Goal: Complete application form

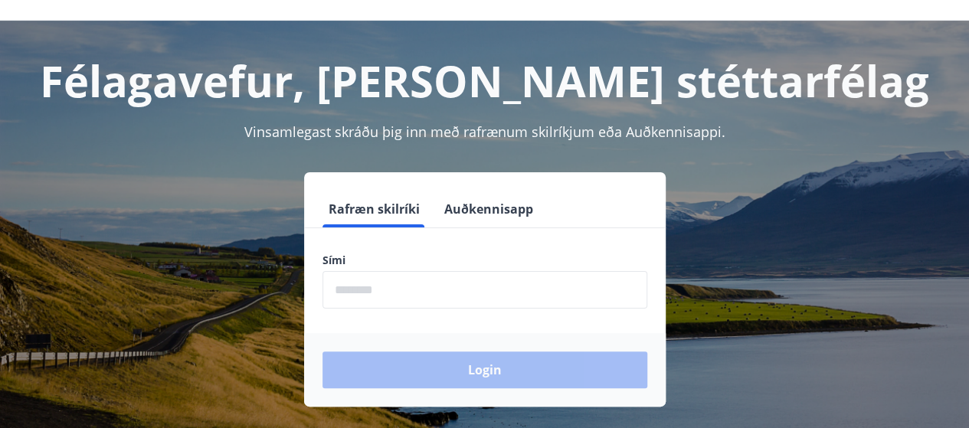
scroll to position [41, 0]
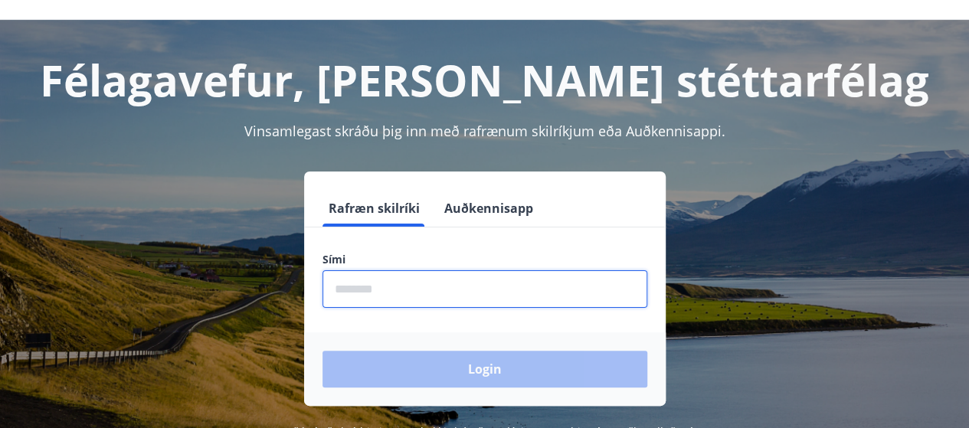
click at [498, 287] on input "phone" at bounding box center [484, 289] width 325 height 38
type input "********"
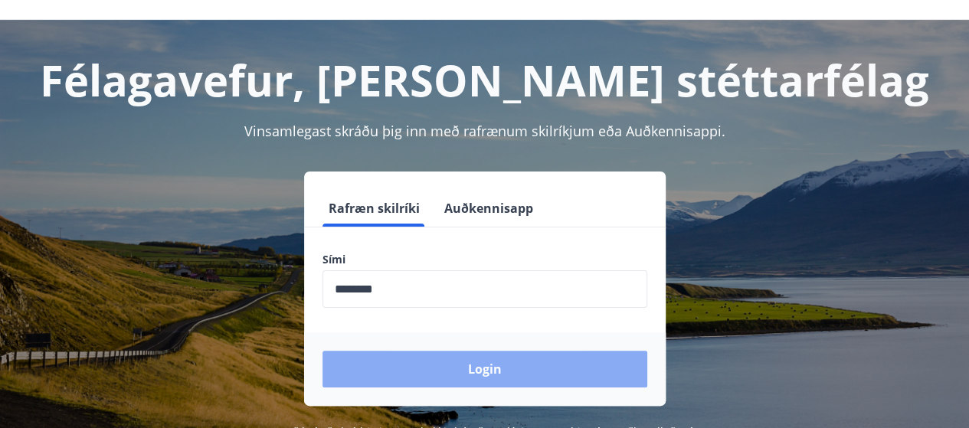
click at [429, 376] on button "Login" at bounding box center [484, 369] width 325 height 37
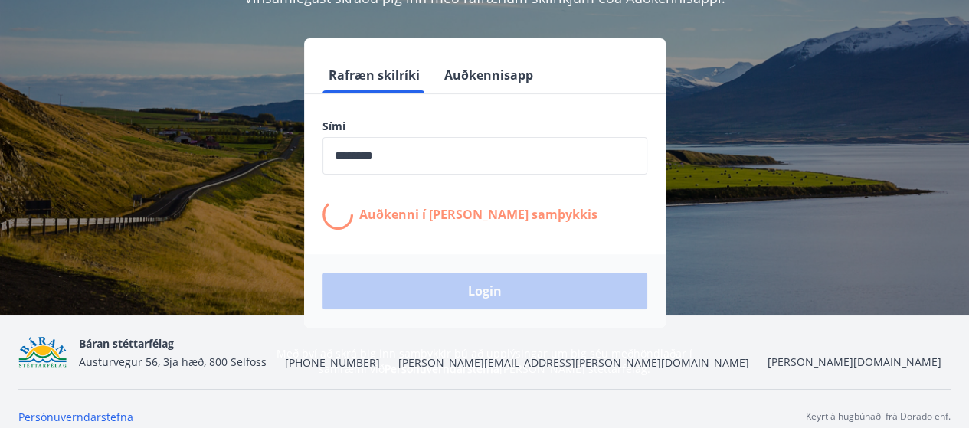
scroll to position [189, 0]
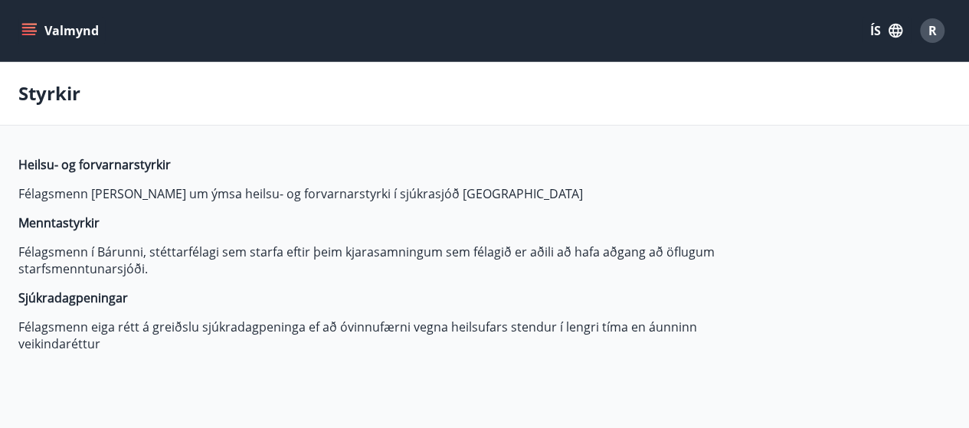
type input "***"
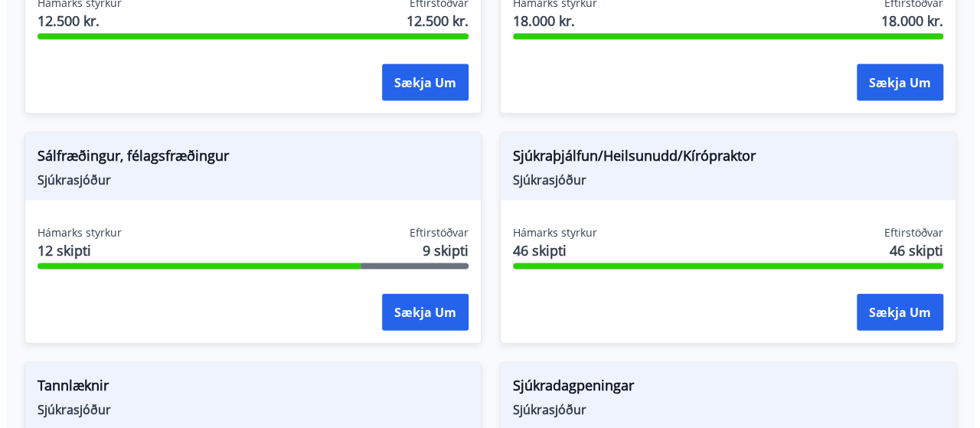
scroll to position [1522, 0]
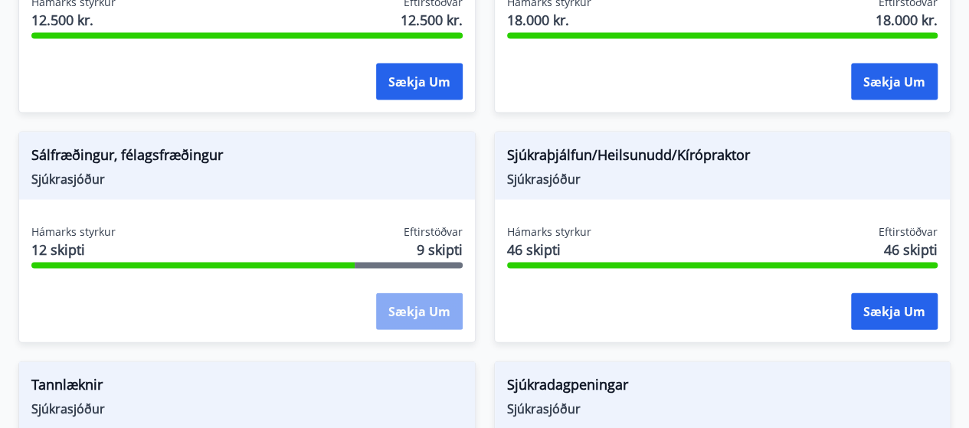
click at [433, 309] on button "Sækja um" at bounding box center [419, 311] width 87 height 37
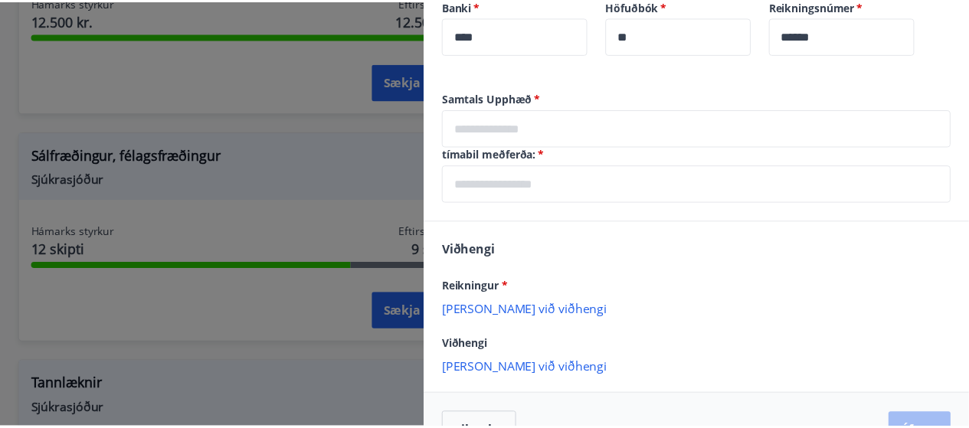
scroll to position [538, 0]
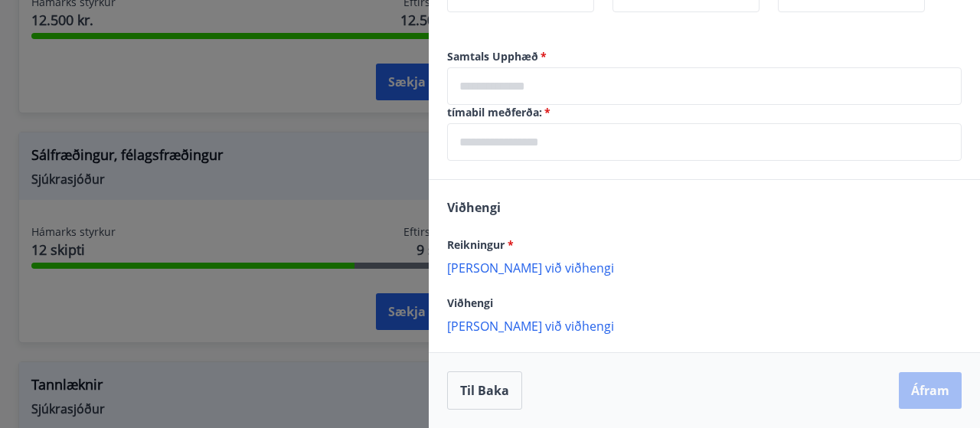
click at [335, 142] on div at bounding box center [490, 214] width 980 height 428
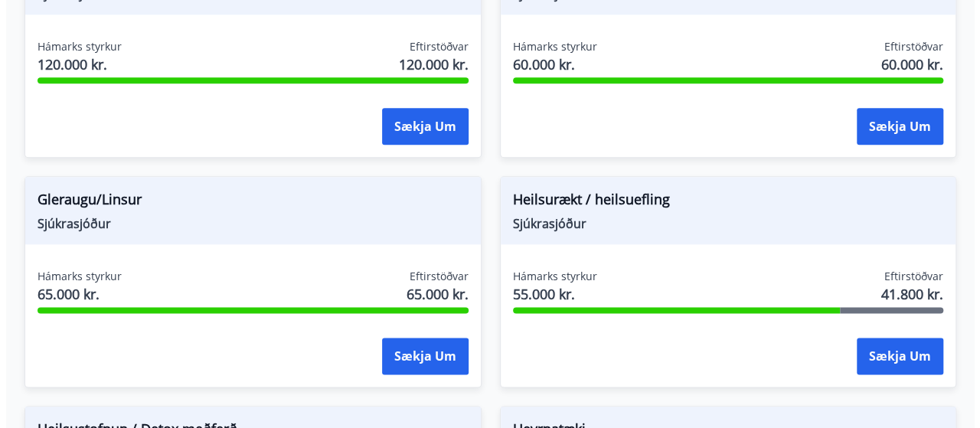
scroll to position [793, 0]
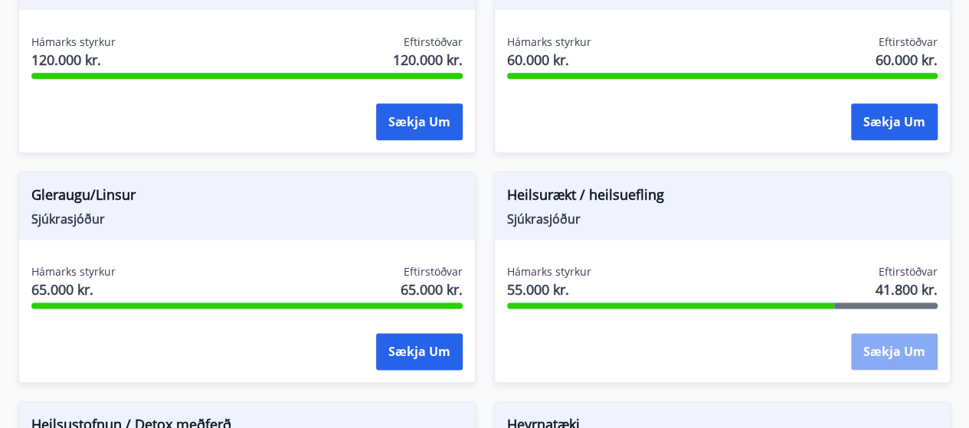
click at [913, 348] on button "Sækja um" at bounding box center [894, 351] width 87 height 37
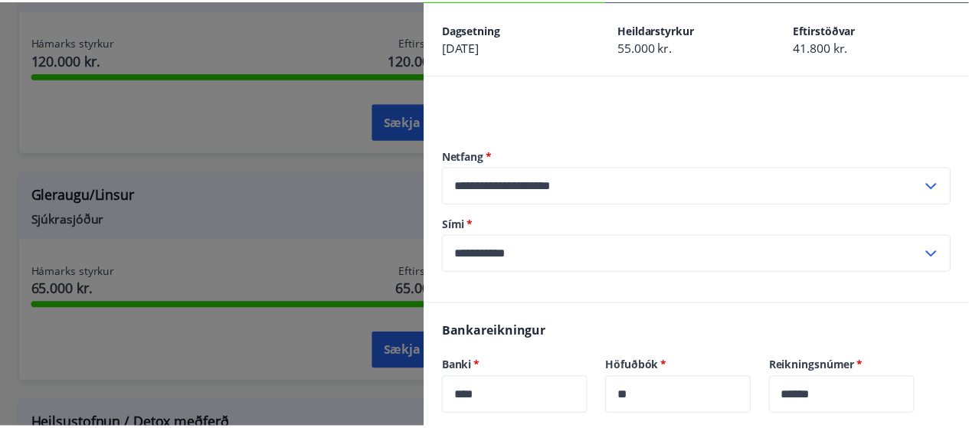
scroll to position [61, 0]
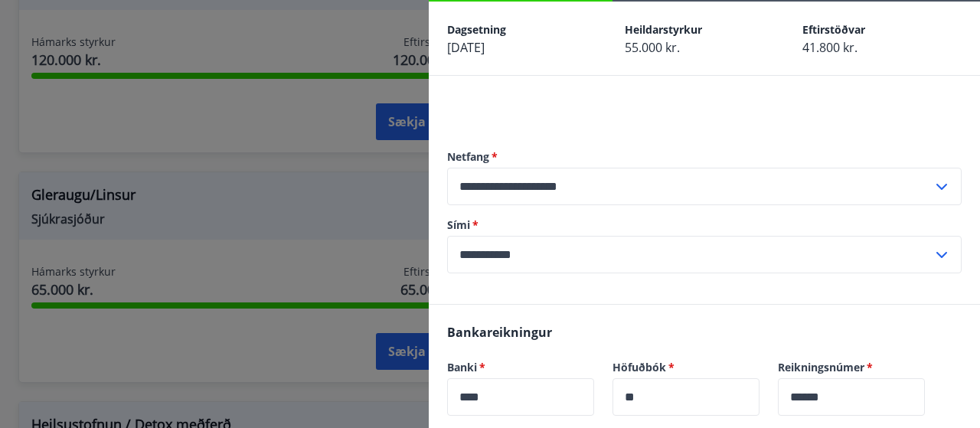
click at [359, 165] on div at bounding box center [490, 214] width 980 height 428
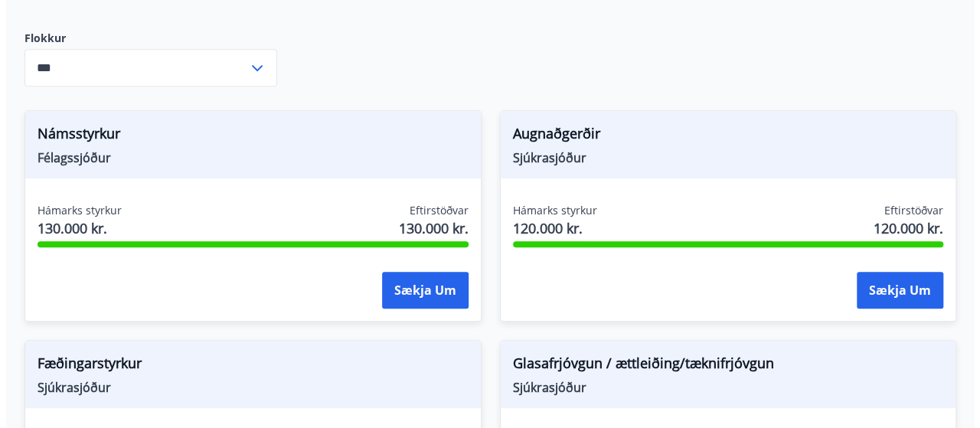
scroll to position [394, 0]
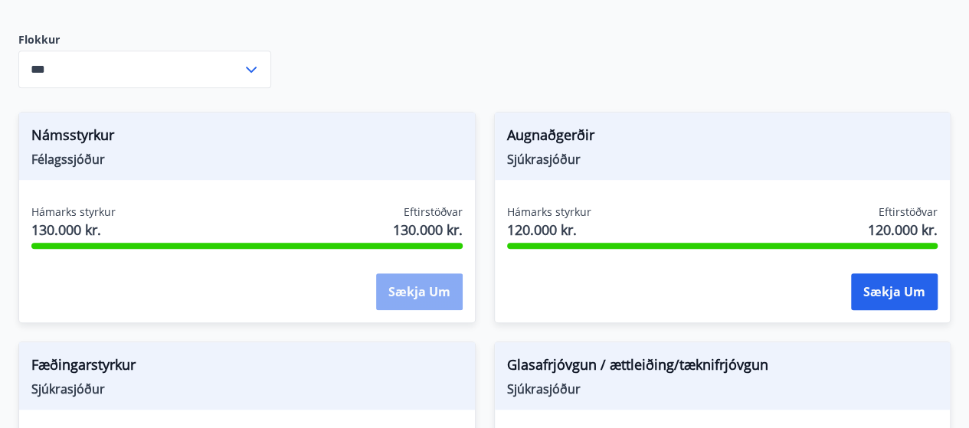
click at [420, 289] on button "Sækja um" at bounding box center [419, 291] width 87 height 37
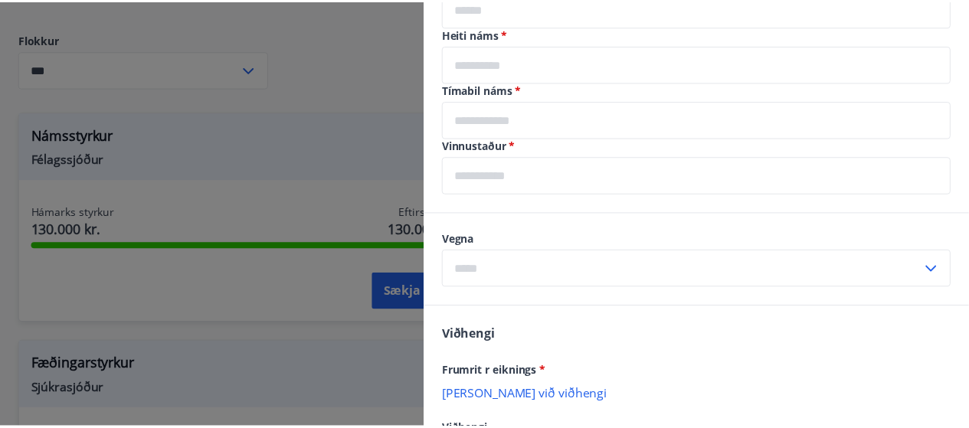
scroll to position [540, 0]
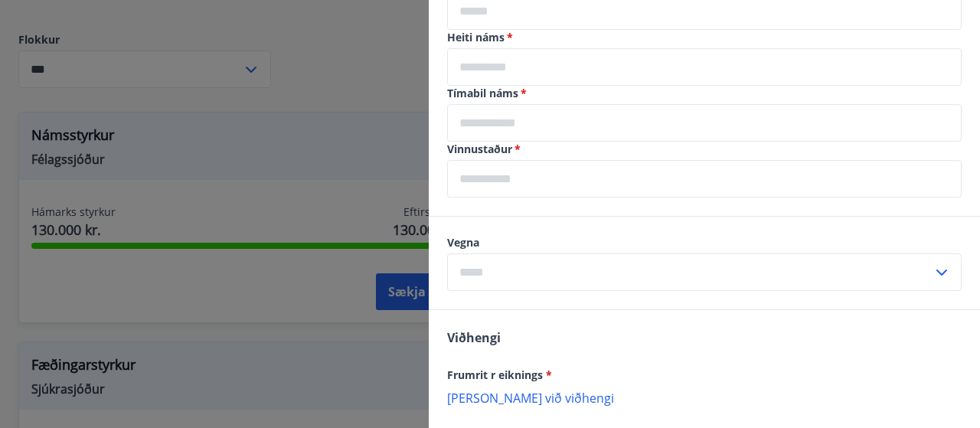
click at [413, 165] on div at bounding box center [490, 214] width 980 height 428
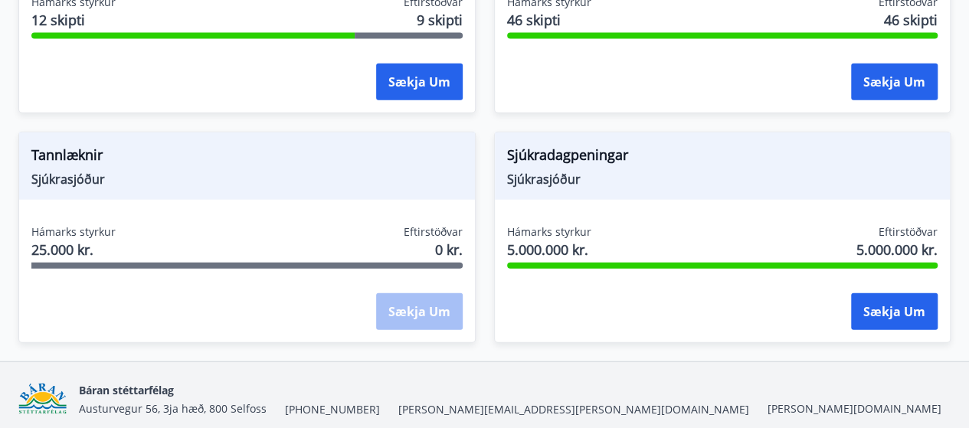
scroll to position [1809, 0]
